Goal: Task Accomplishment & Management: Use online tool/utility

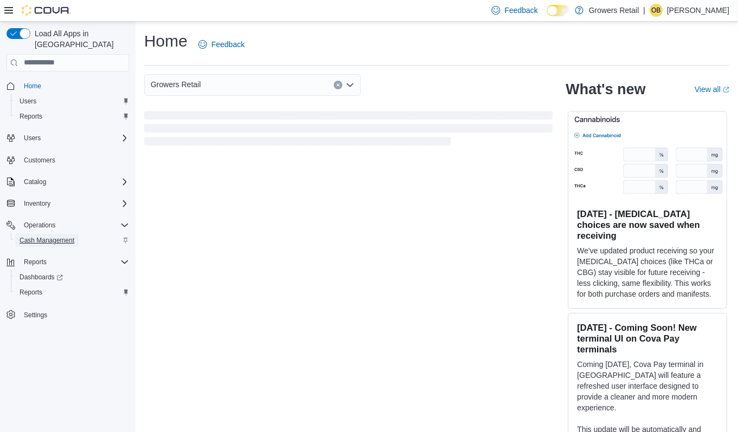
click at [60, 236] on span "Cash Management" at bounding box center [47, 240] width 55 height 9
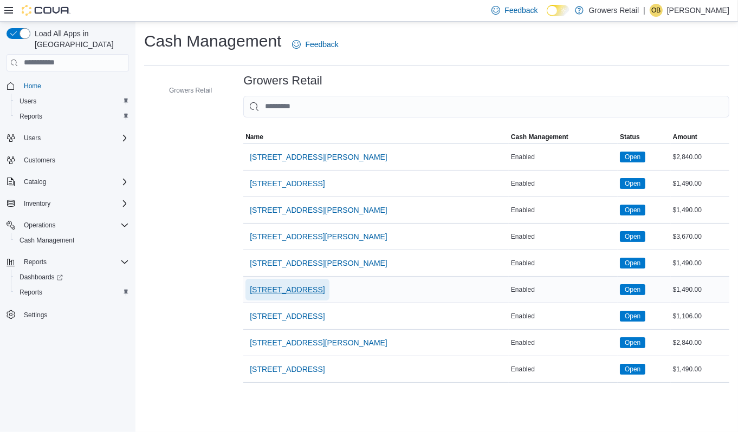
click at [285, 292] on span "[STREET_ADDRESS]" at bounding box center [287, 289] width 75 height 11
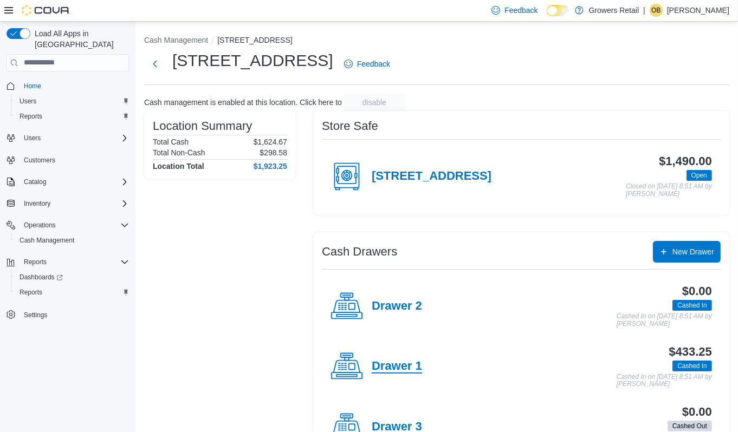
click at [410, 367] on h4 "Drawer 1" at bounding box center [397, 367] width 50 height 14
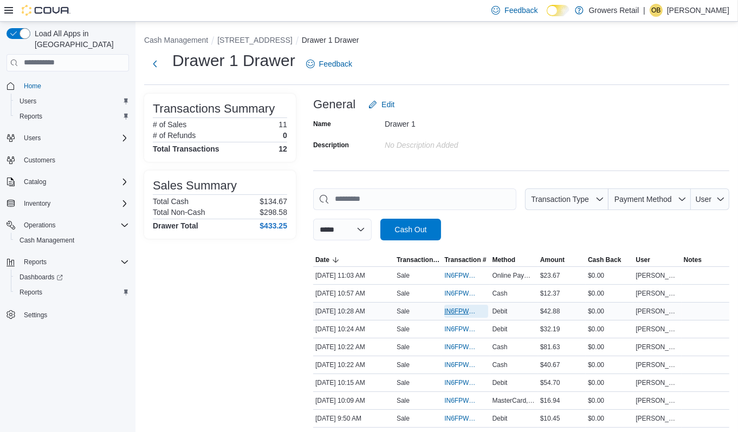
click at [463, 310] on span "IN6FPW-2030441" at bounding box center [460, 311] width 33 height 9
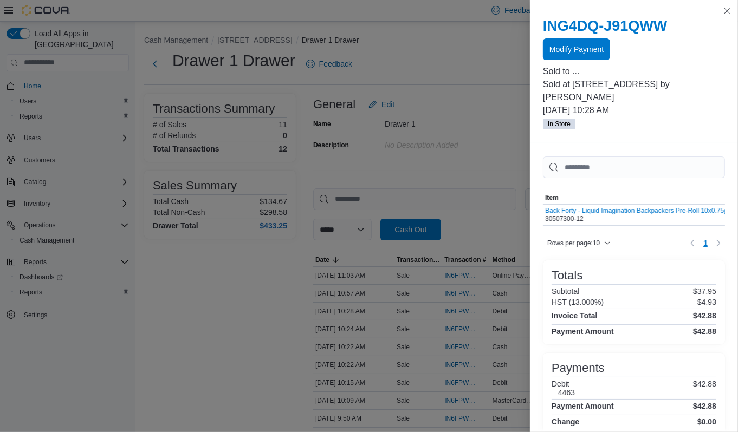
click at [575, 58] on span "Modify Payment" at bounding box center [576, 49] width 54 height 22
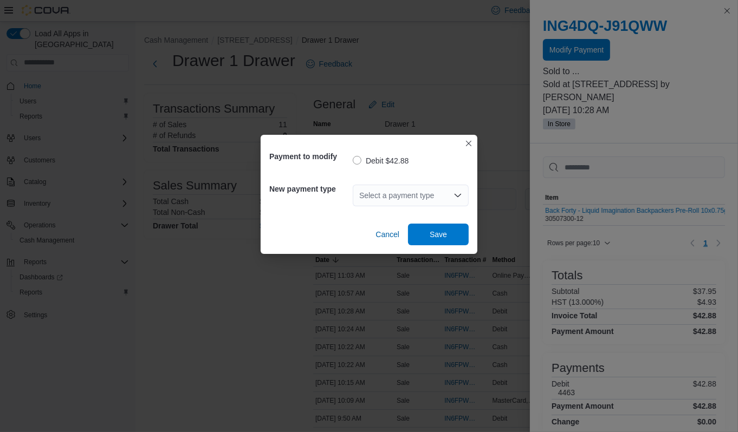
click at [400, 199] on div "Select a payment type" at bounding box center [411, 196] width 116 height 22
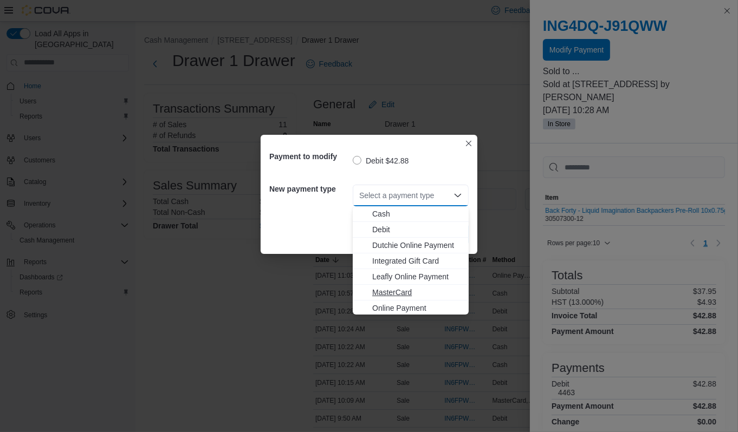
click at [394, 288] on span "MasterCard" at bounding box center [417, 292] width 90 height 11
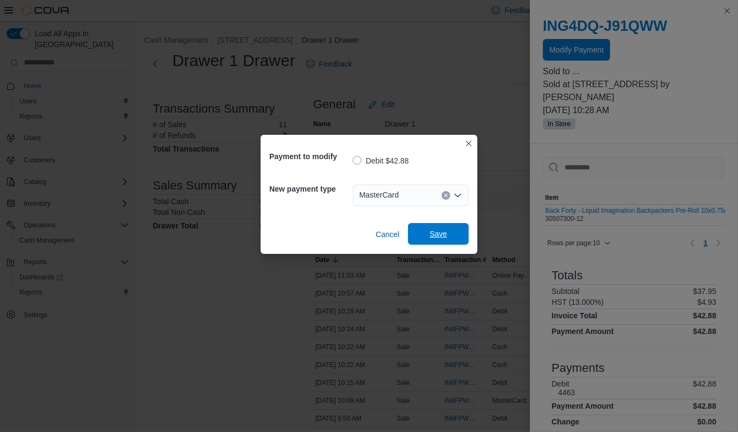
click at [444, 238] on span "Save" at bounding box center [438, 234] width 17 height 11
